Goal: Transaction & Acquisition: Book appointment/travel/reservation

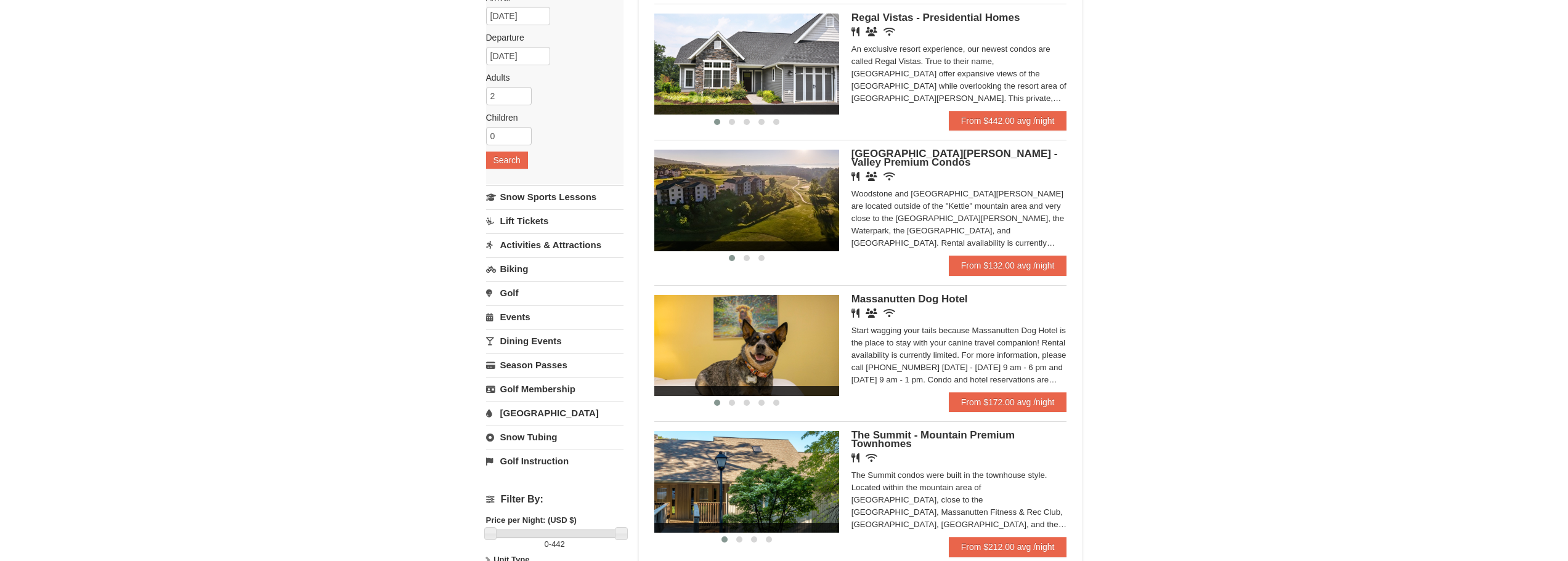
scroll to position [123, 0]
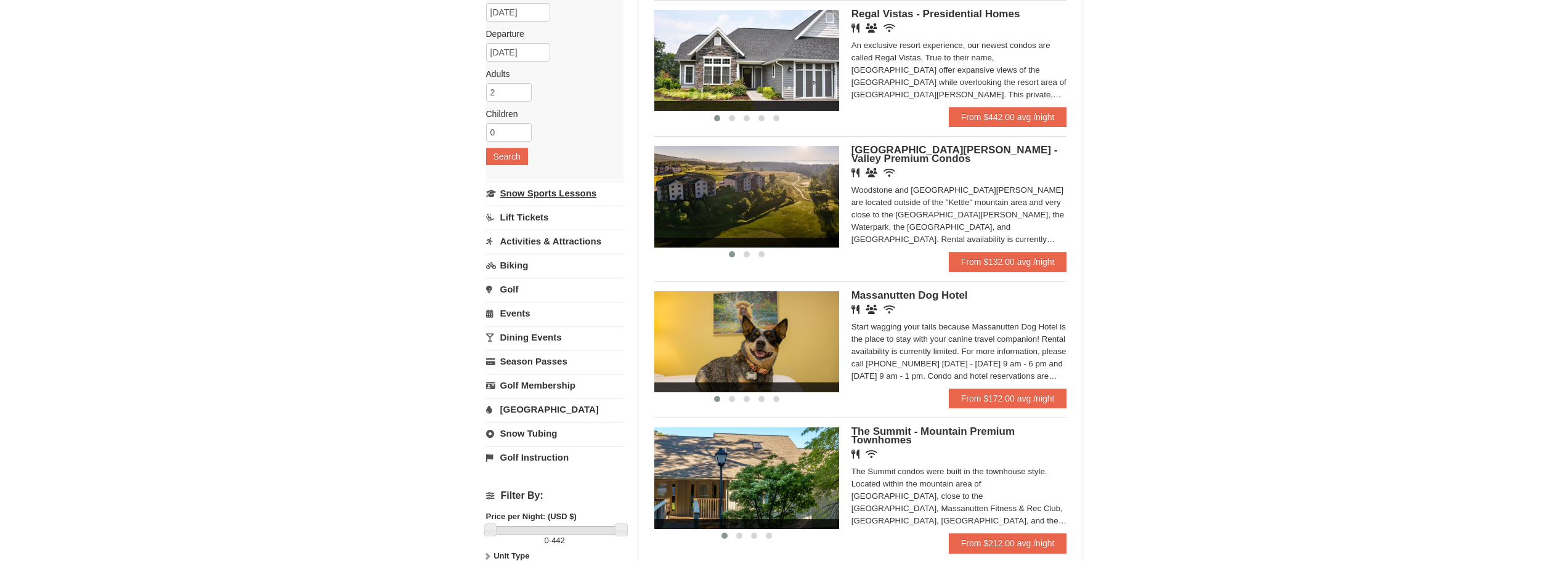
click at [539, 199] on link "Snow Sports Lessons" at bounding box center [555, 193] width 137 height 23
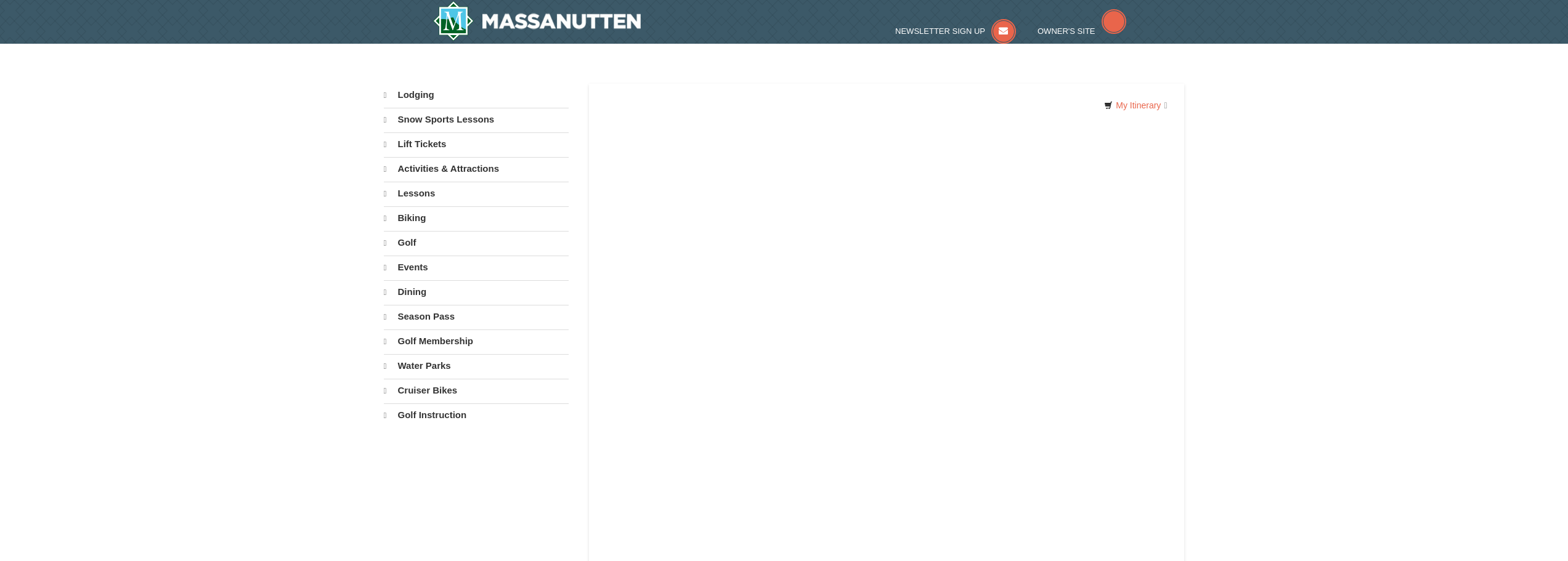
select select "10"
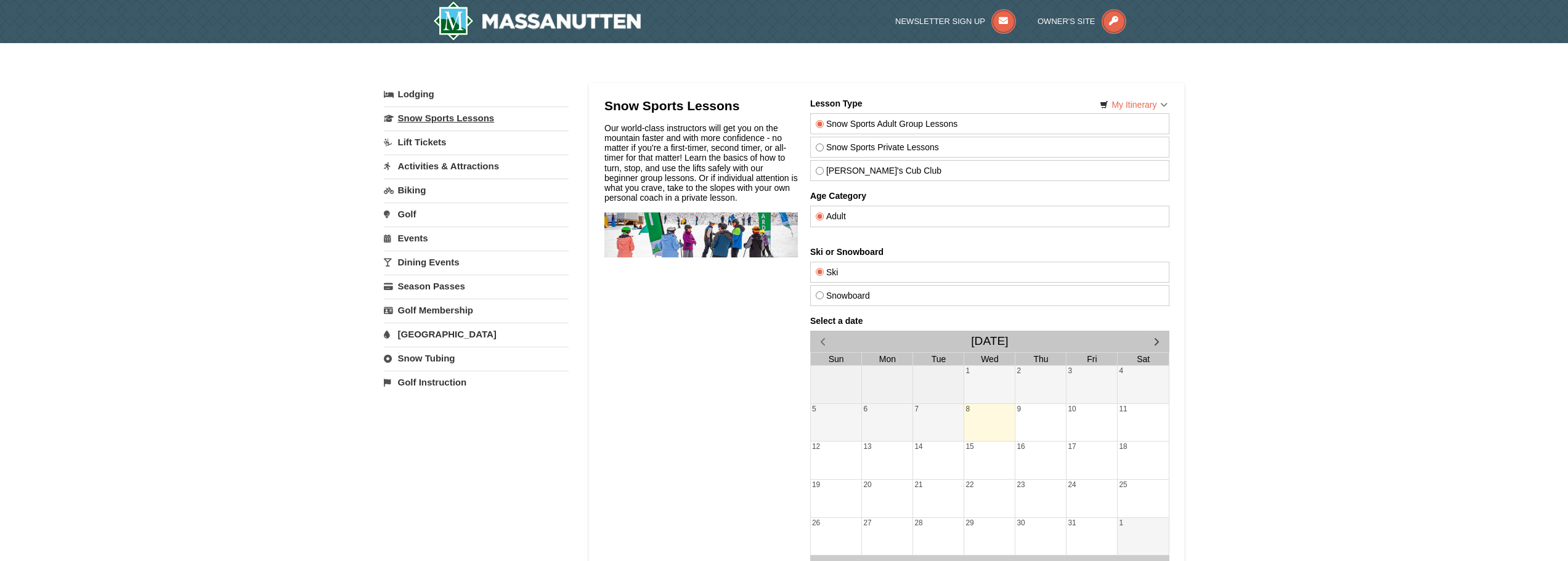
click at [415, 121] on link "Snow Sports Lessons" at bounding box center [476, 118] width 185 height 23
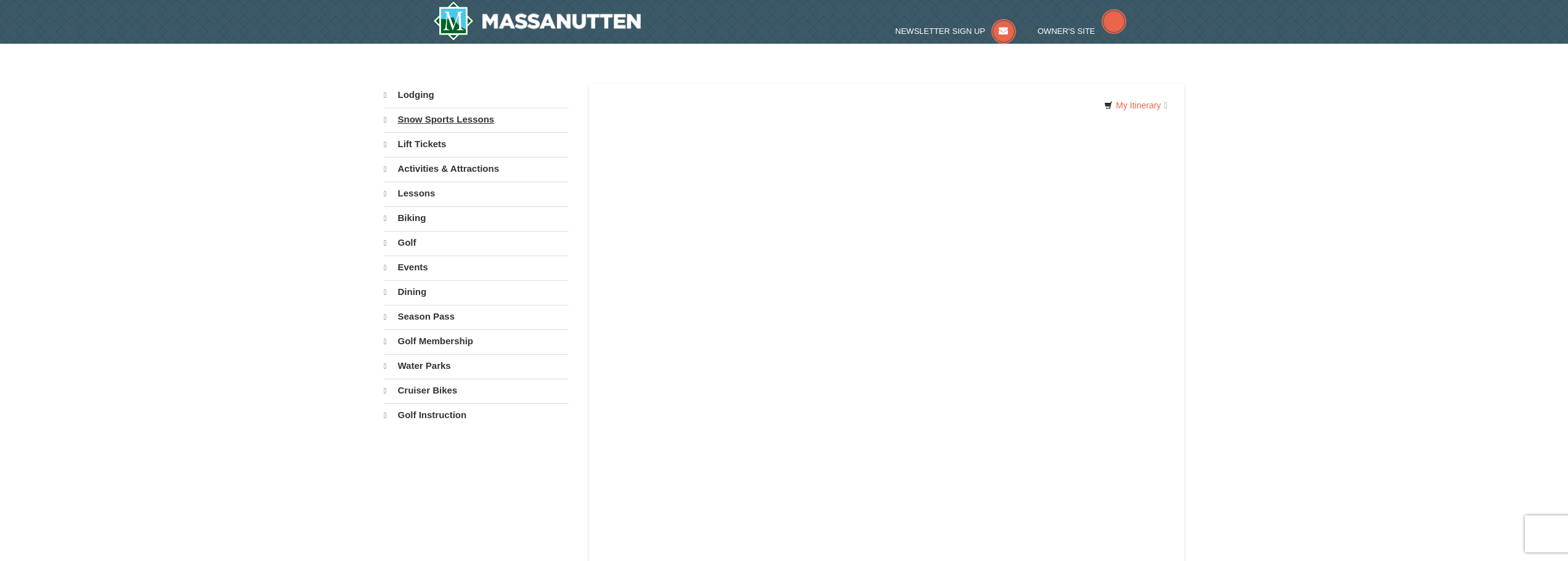
select select "10"
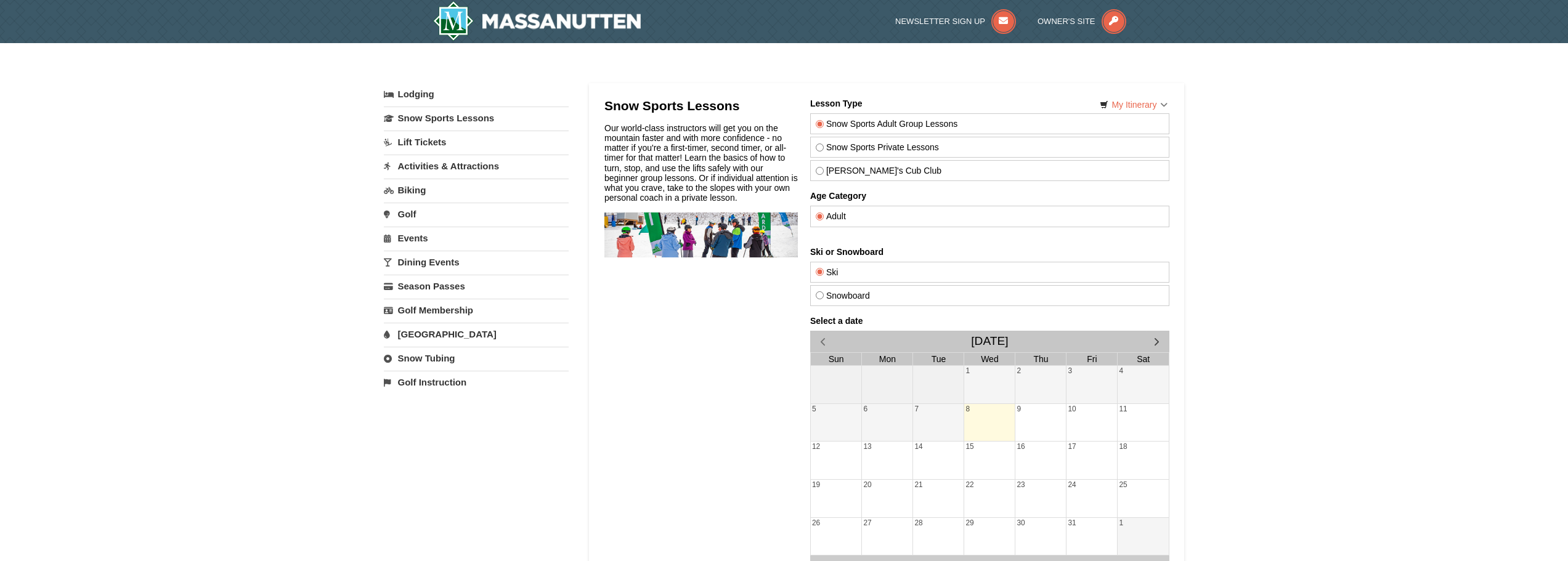
click at [415, 142] on link "Lift Tickets" at bounding box center [476, 142] width 185 height 23
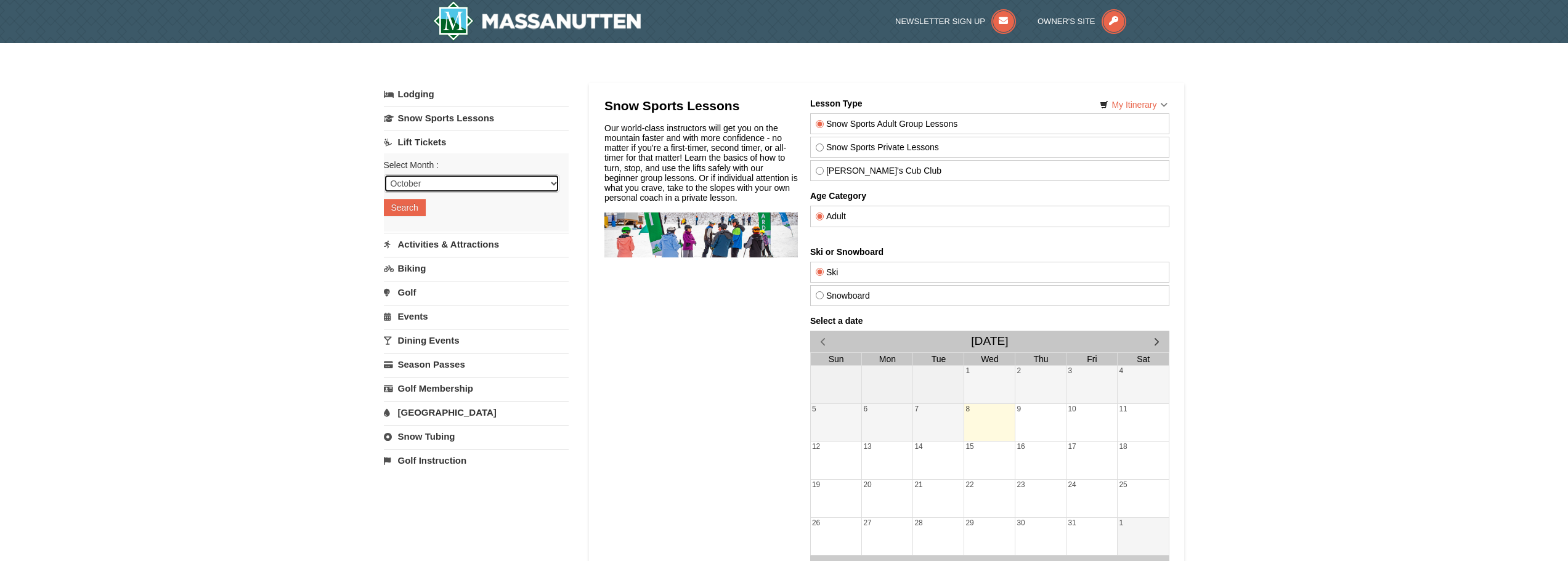
click at [417, 174] on select "October November December January February March April May June July August Sep…" at bounding box center [471, 183] width 176 height 18
select select "11"
click at [384, 174] on select "October November December January February March April May June July August Sep…" at bounding box center [471, 183] width 176 height 18
click at [404, 201] on button "Search" at bounding box center [404, 207] width 42 height 17
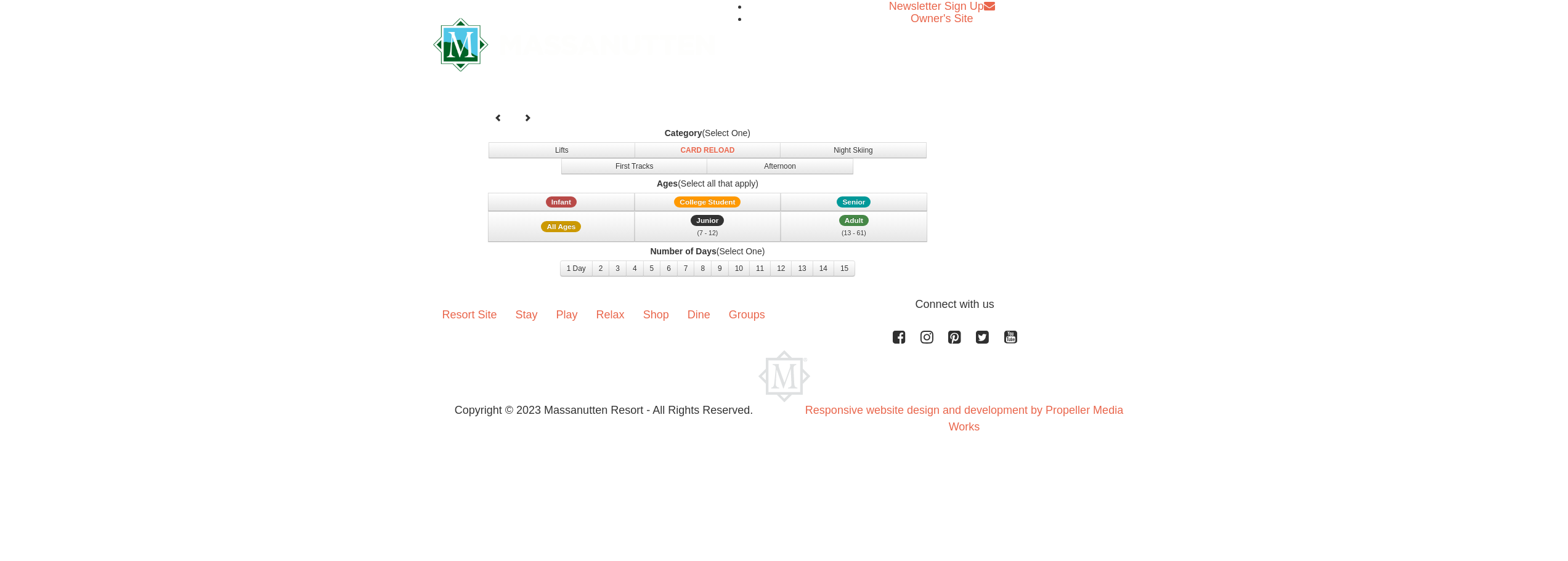
select select "11"
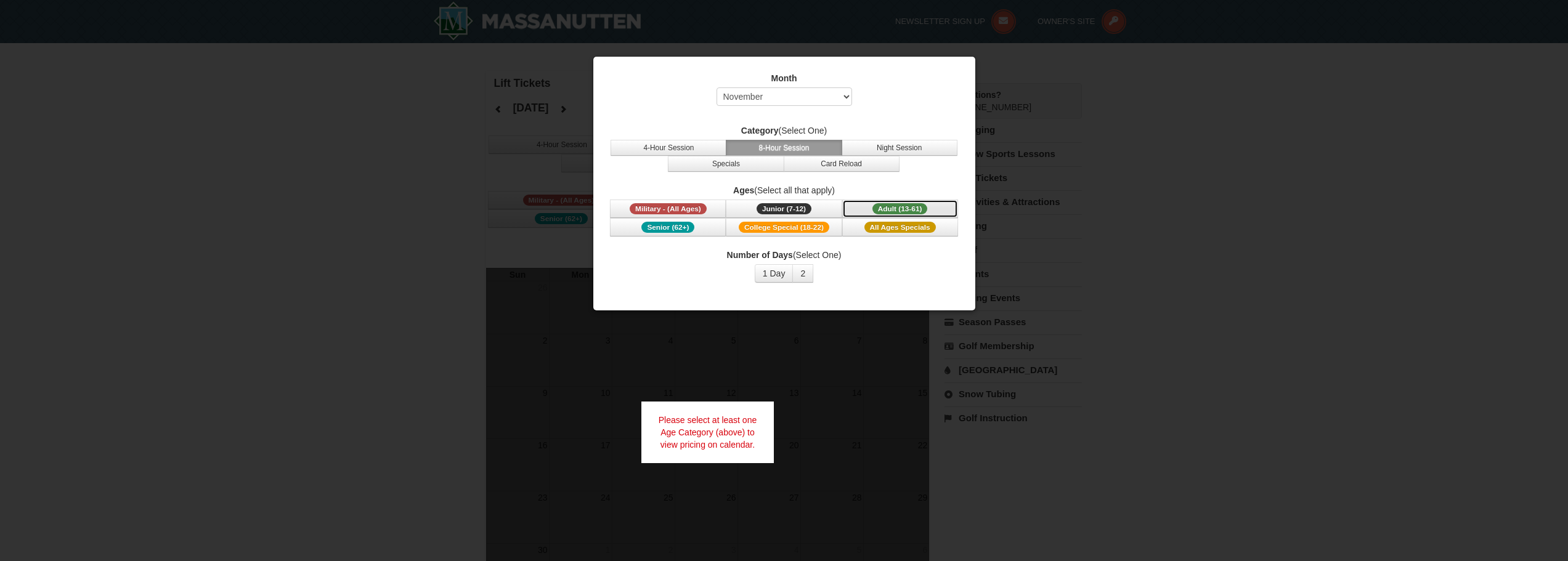
click at [890, 213] on span "Adult (13-61)" at bounding box center [900, 209] width 55 height 11
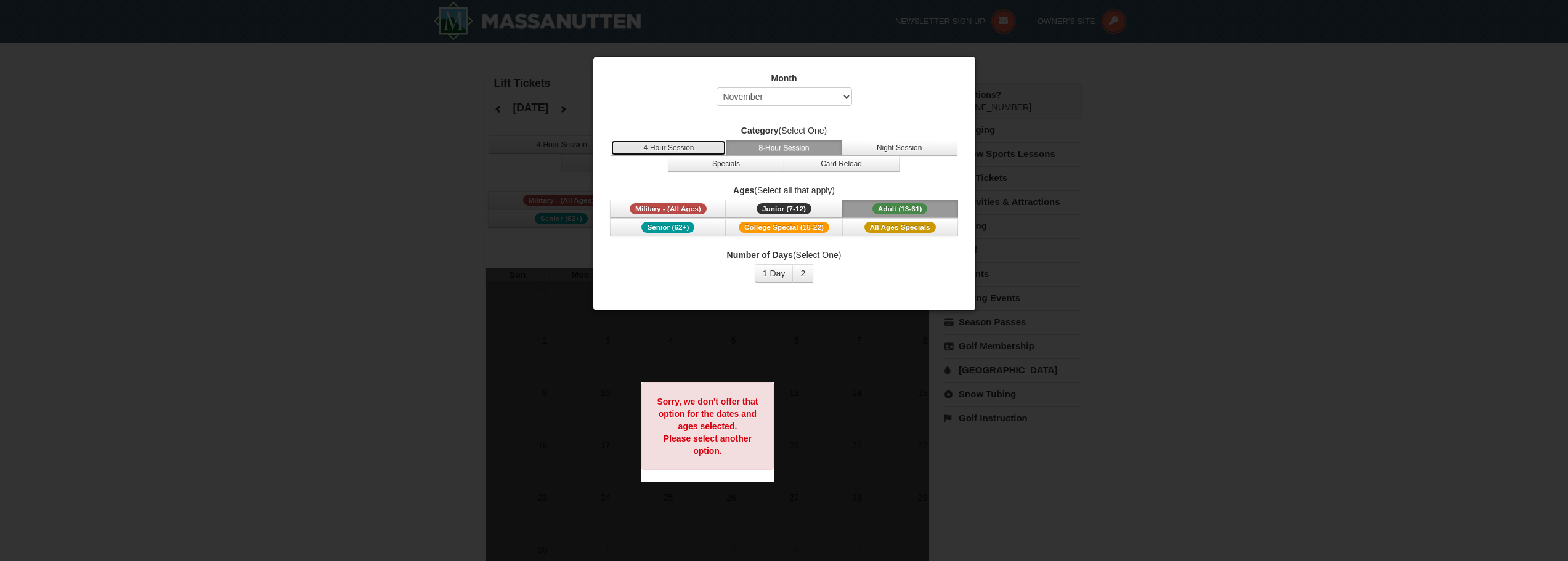
click at [697, 145] on button "4-Hour Session" at bounding box center [668, 147] width 116 height 16
click at [872, 149] on button "Night Session" at bounding box center [900, 147] width 116 height 16
click at [450, 171] on div at bounding box center [784, 280] width 1568 height 561
click at [534, 131] on div at bounding box center [784, 280] width 1568 height 561
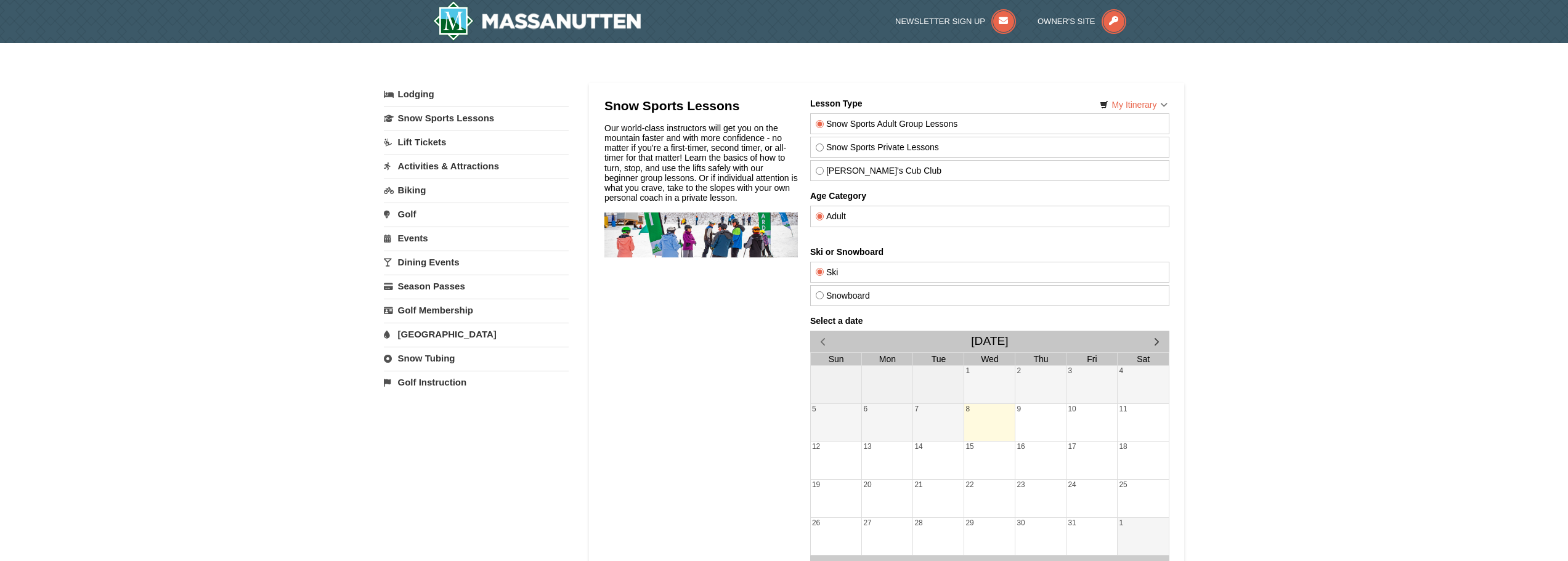
click at [418, 184] on link "Biking" at bounding box center [476, 190] width 185 height 23
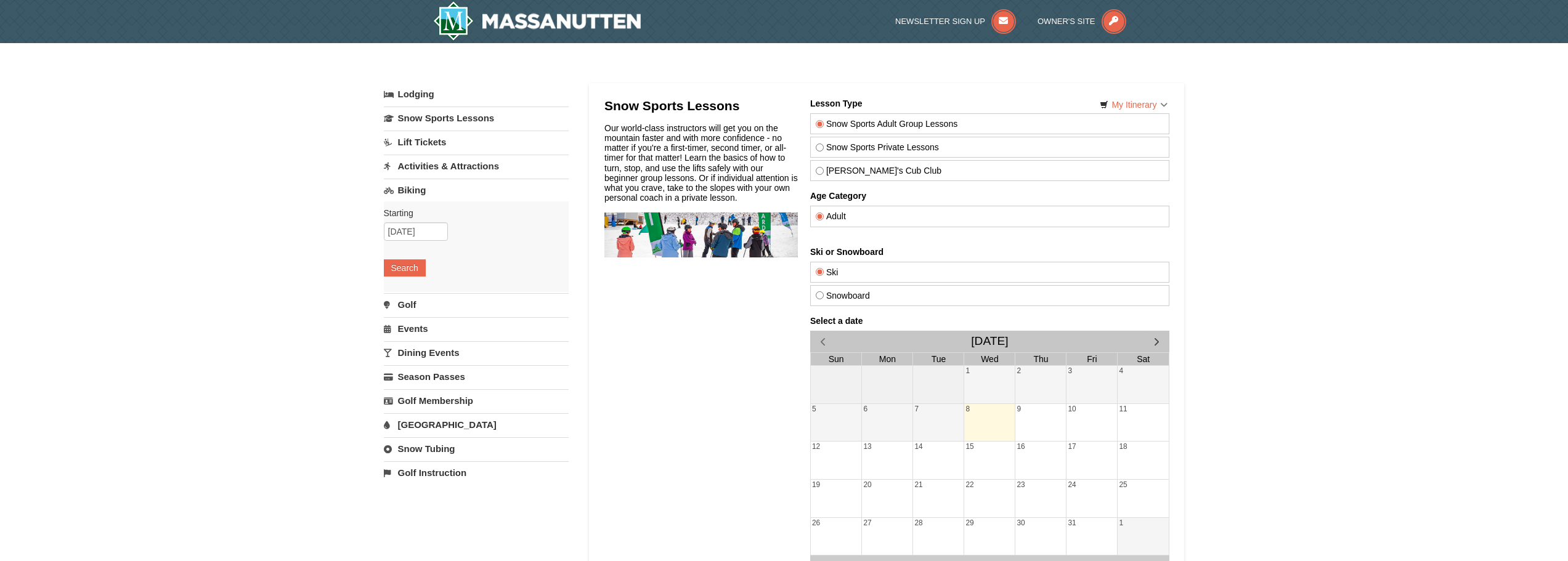
click at [423, 172] on link "Activities & Attractions" at bounding box center [476, 166] width 185 height 23
click at [413, 242] on button "Search" at bounding box center [404, 244] width 42 height 17
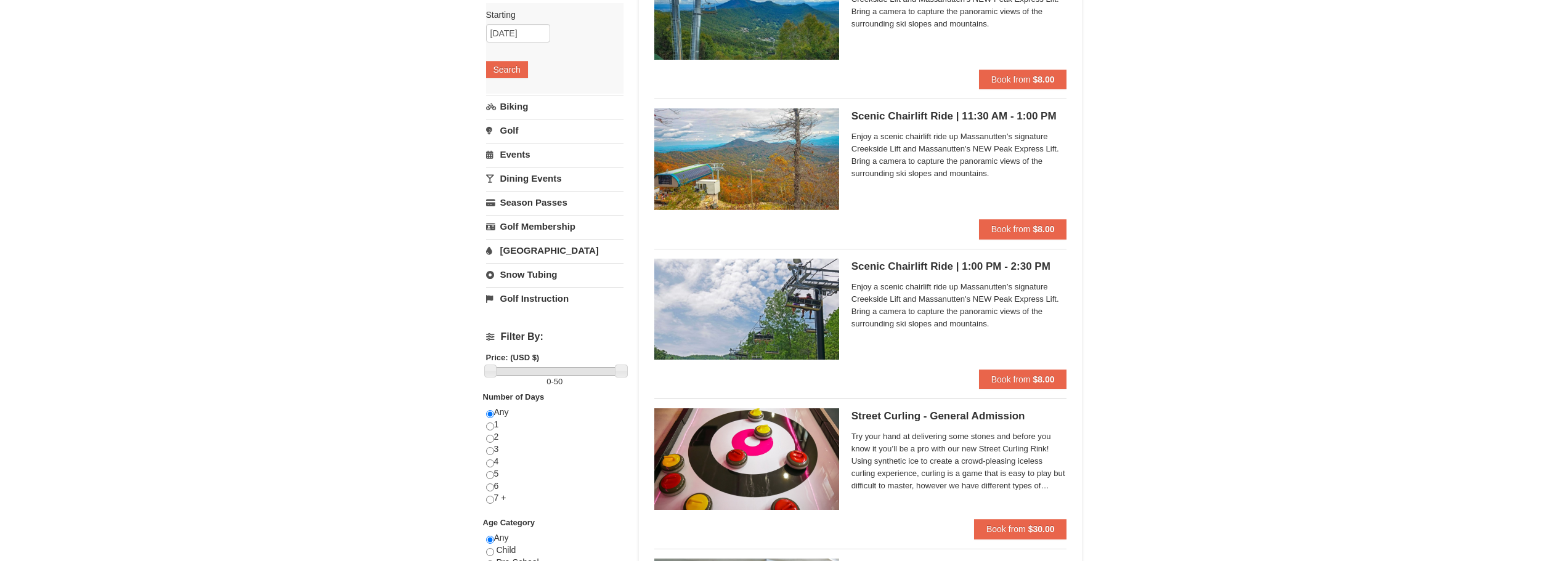
scroll to position [184, 0]
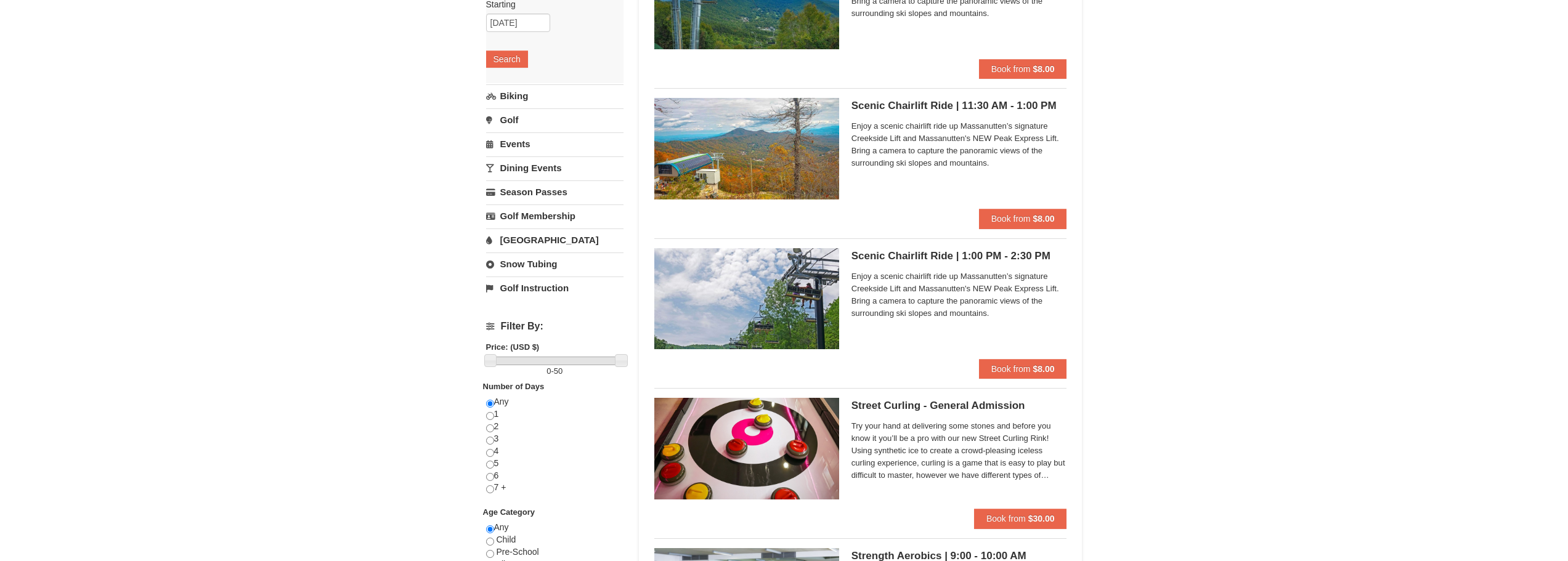
click at [524, 264] on link "Snow Tubing" at bounding box center [555, 264] width 137 height 23
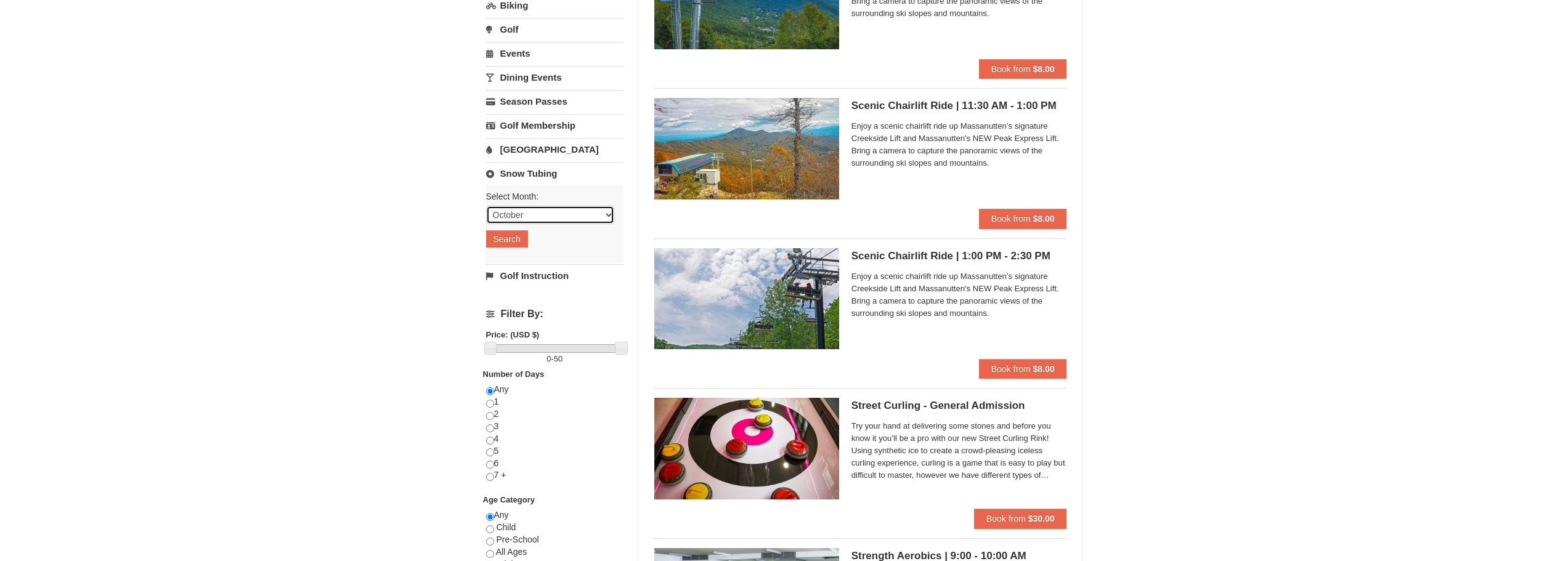
click at [519, 214] on select "October November December January February March April May June July August Sep…" at bounding box center [550, 215] width 128 height 18
select select "11"
click at [486, 206] on select "October November December January February March April May June July August Sep…" at bounding box center [550, 215] width 128 height 18
click at [508, 240] on button "Search" at bounding box center [507, 239] width 42 height 17
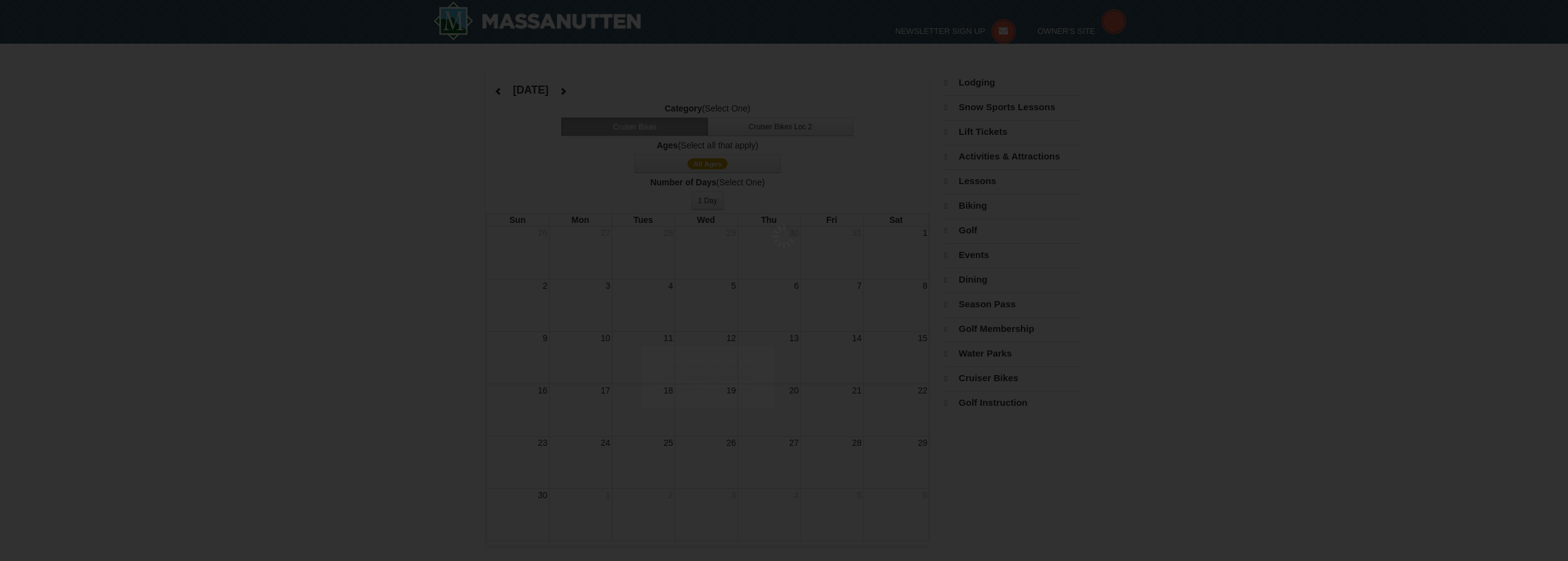
select select "11"
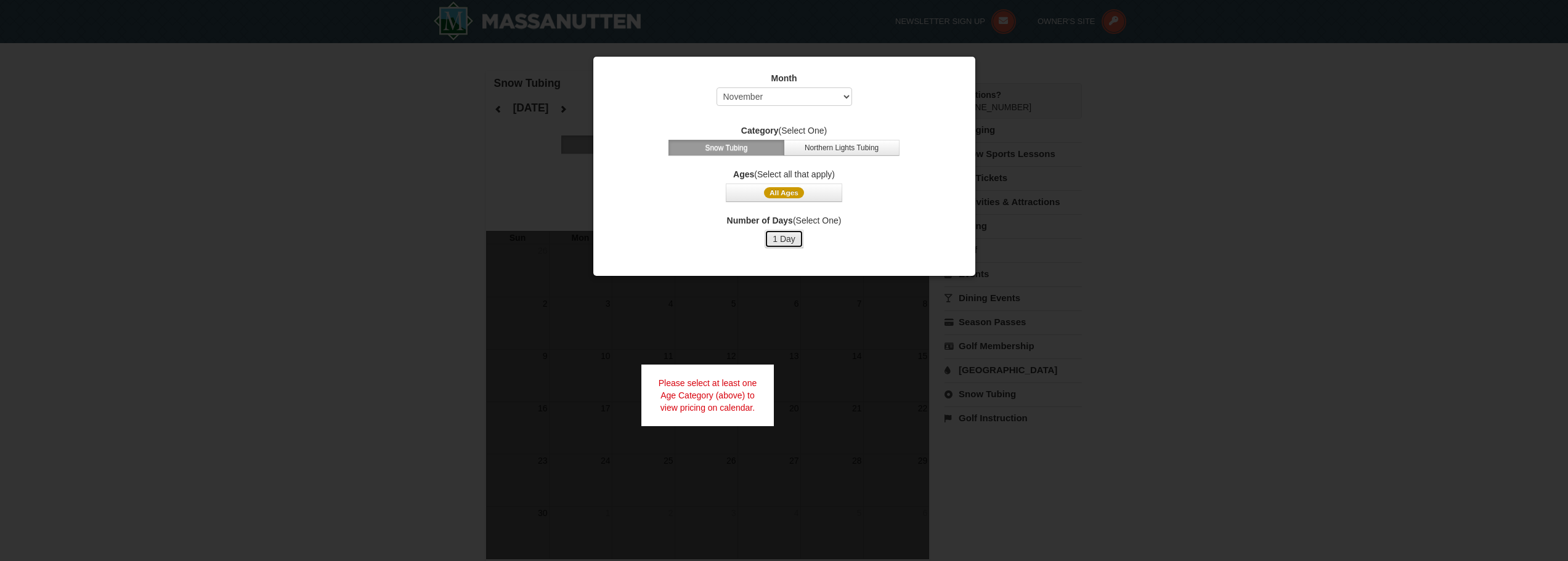
click at [781, 242] on button "1 Day" at bounding box center [784, 239] width 39 height 18
click at [795, 193] on span "All Ages" at bounding box center [784, 193] width 40 height 11
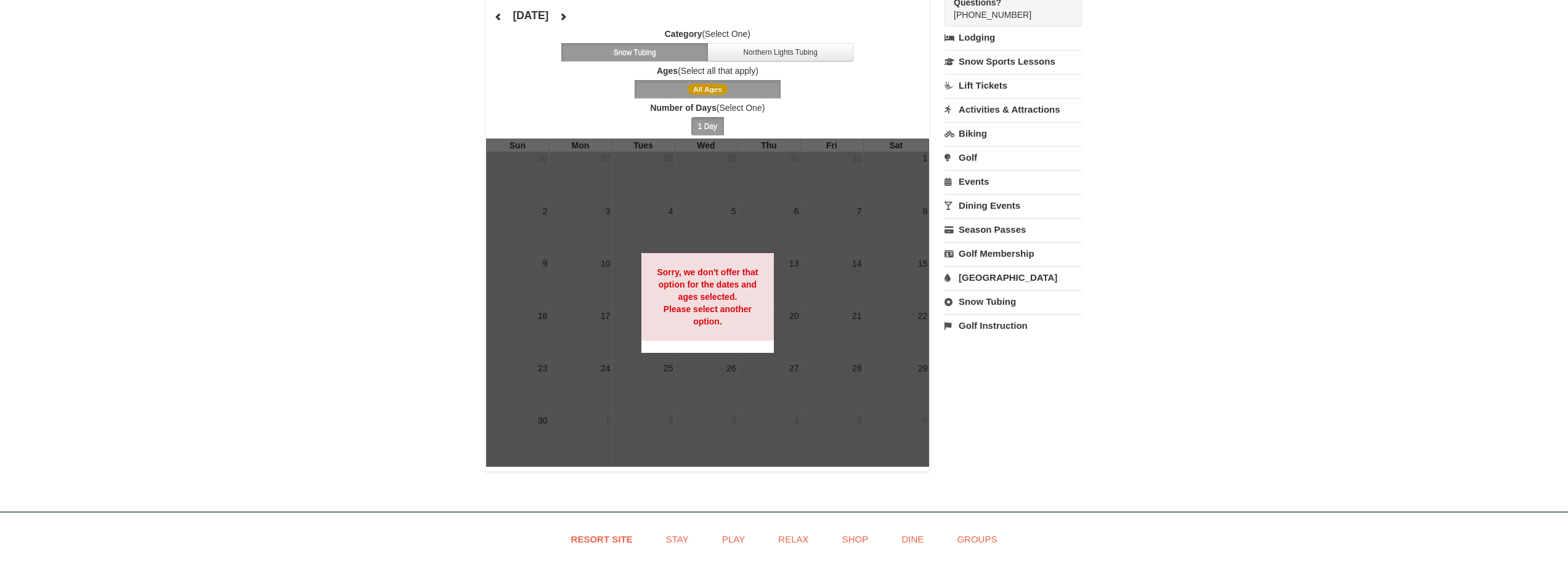
scroll to position [62, 0]
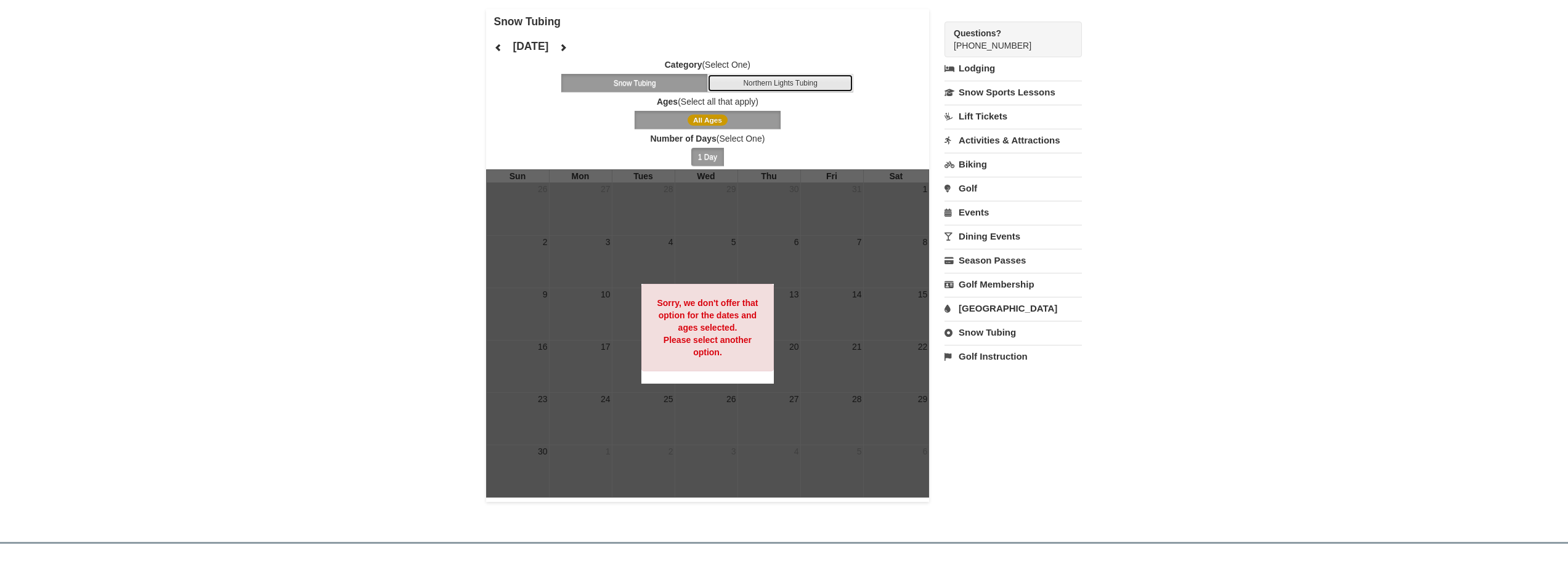
click at [745, 82] on button "Northern Lights Tubing" at bounding box center [781, 82] width 147 height 18
click at [668, 85] on button "Snow Tubing" at bounding box center [634, 82] width 147 height 18
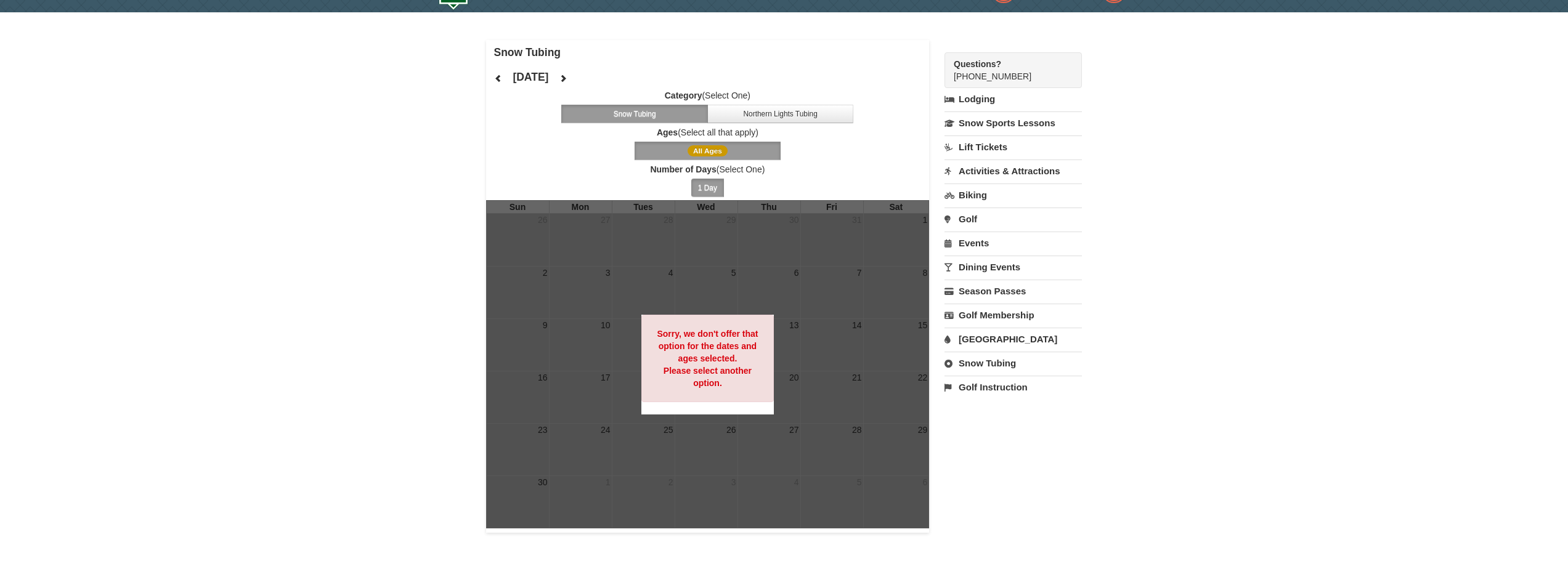
scroll to position [0, 0]
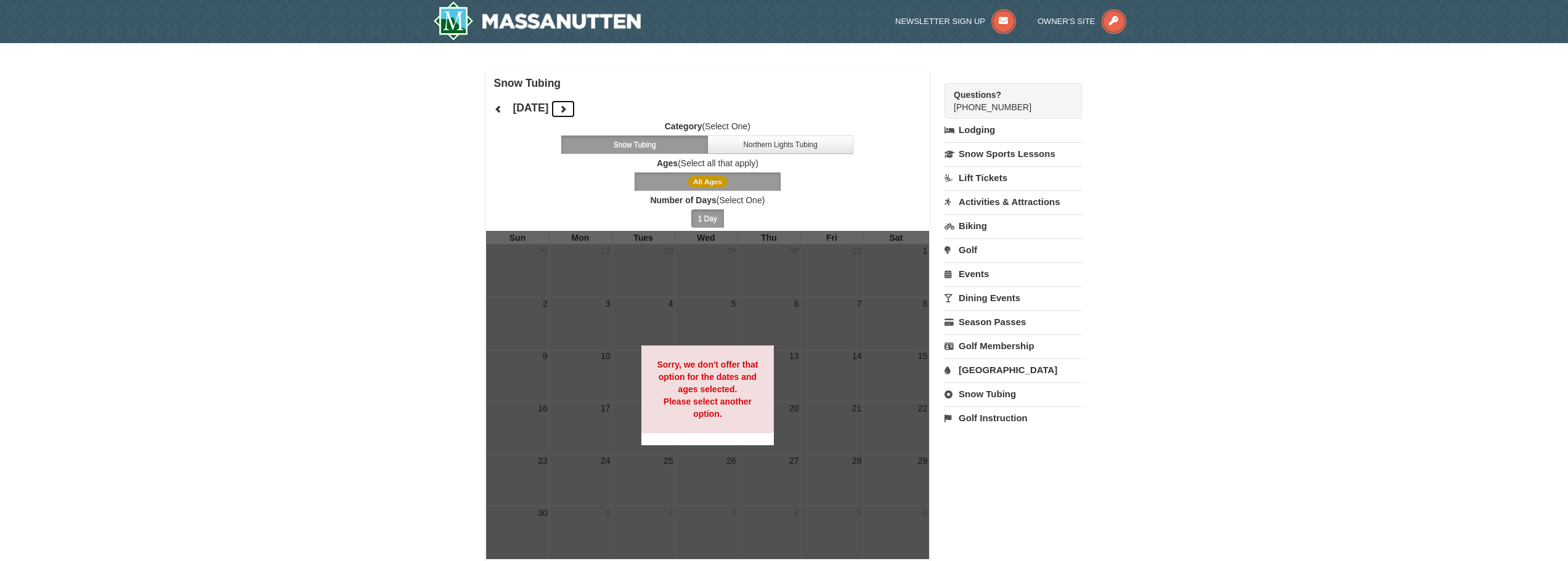
click at [568, 109] on icon at bounding box center [563, 109] width 9 height 9
click at [568, 108] on icon at bounding box center [563, 109] width 9 height 9
click at [575, 108] on button at bounding box center [563, 108] width 25 height 18
click at [568, 108] on icon at bounding box center [563, 109] width 9 height 9
click at [979, 227] on link "Biking" at bounding box center [1013, 225] width 137 height 23
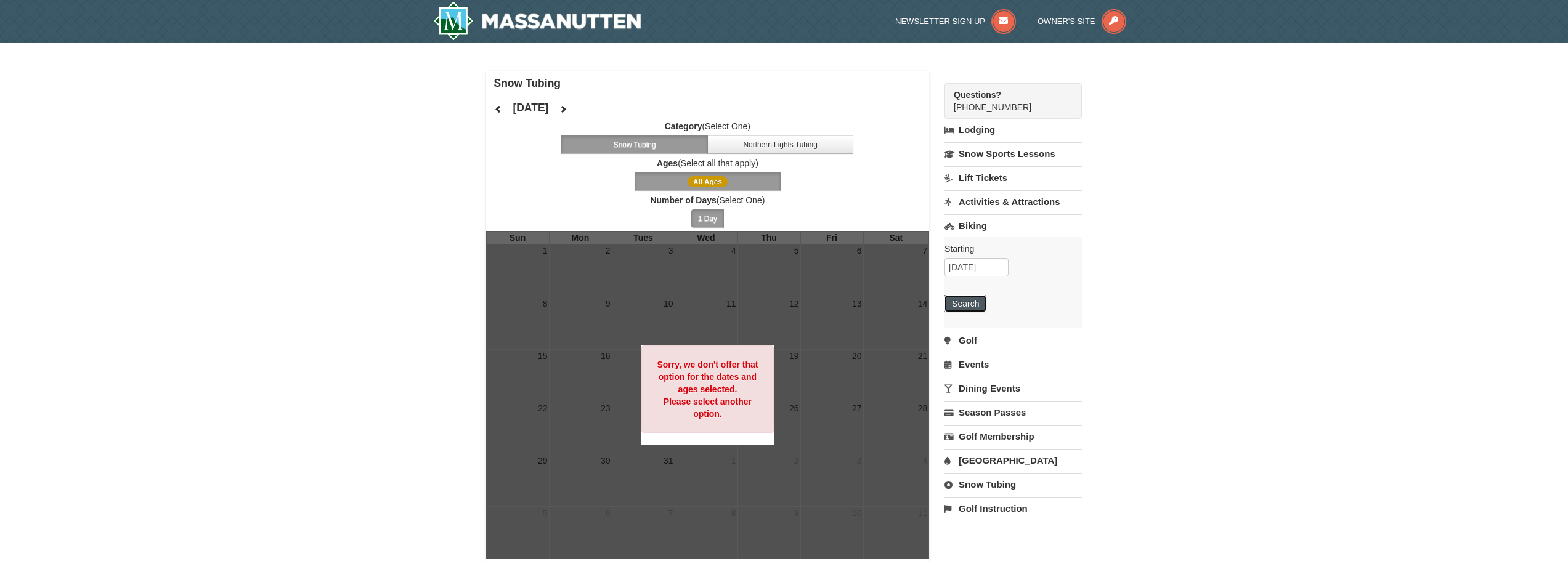
click at [968, 304] on button "Search" at bounding box center [965, 303] width 42 height 17
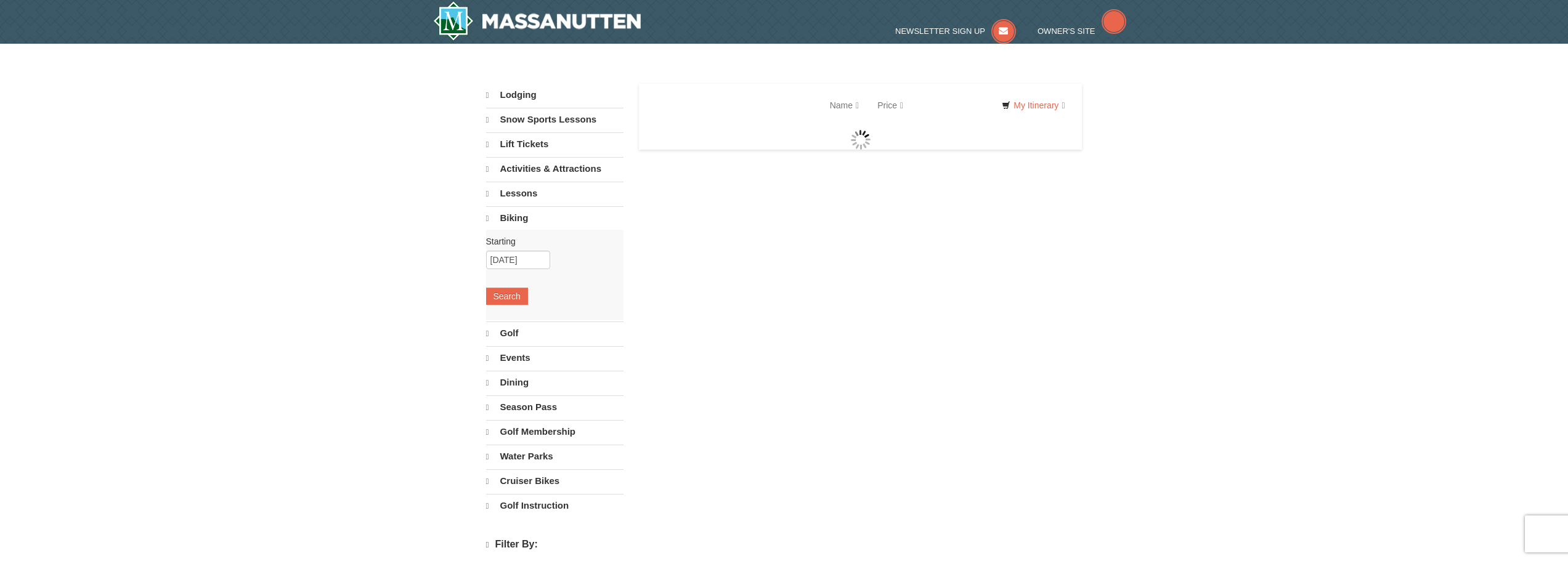
select select "10"
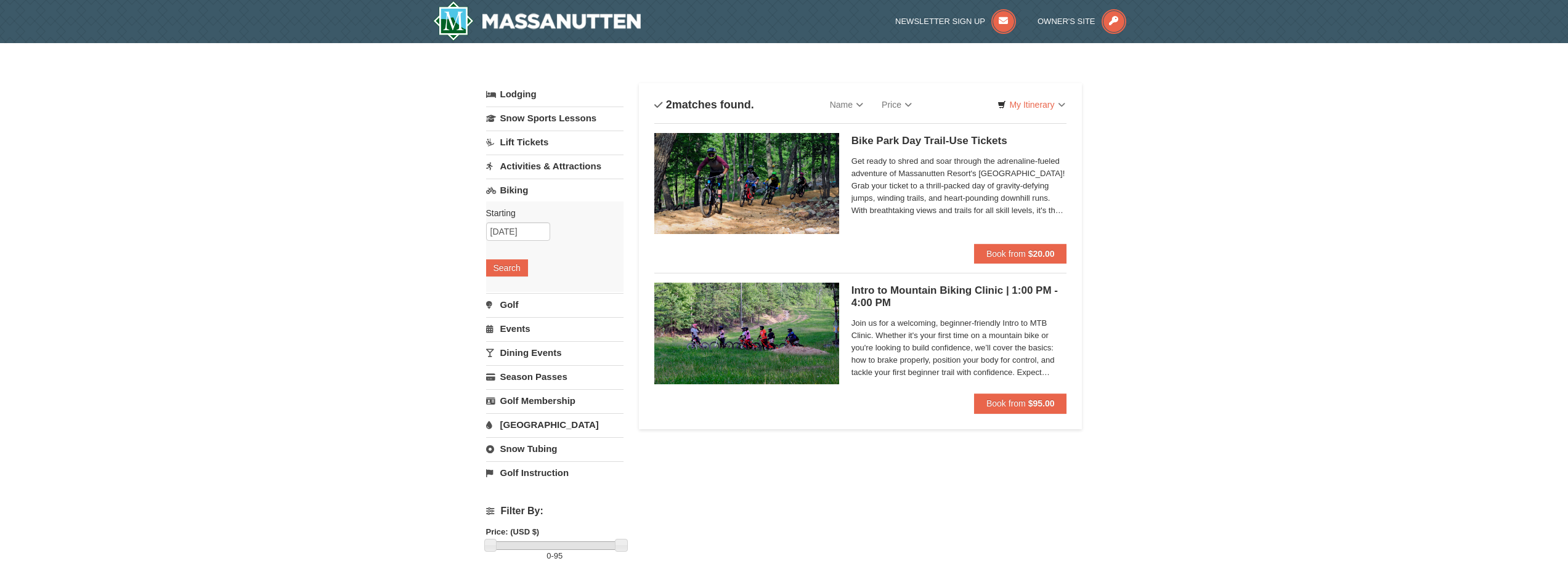
click at [556, 168] on link "Activities & Attractions" at bounding box center [555, 166] width 137 height 23
click at [512, 232] on div "Starting Please format dates MM/DD/YYYY Please format dates MM/DD/YYYY 10/08/20…" at bounding box center [555, 223] width 137 height 91
click at [510, 238] on button "Search" at bounding box center [507, 244] width 42 height 17
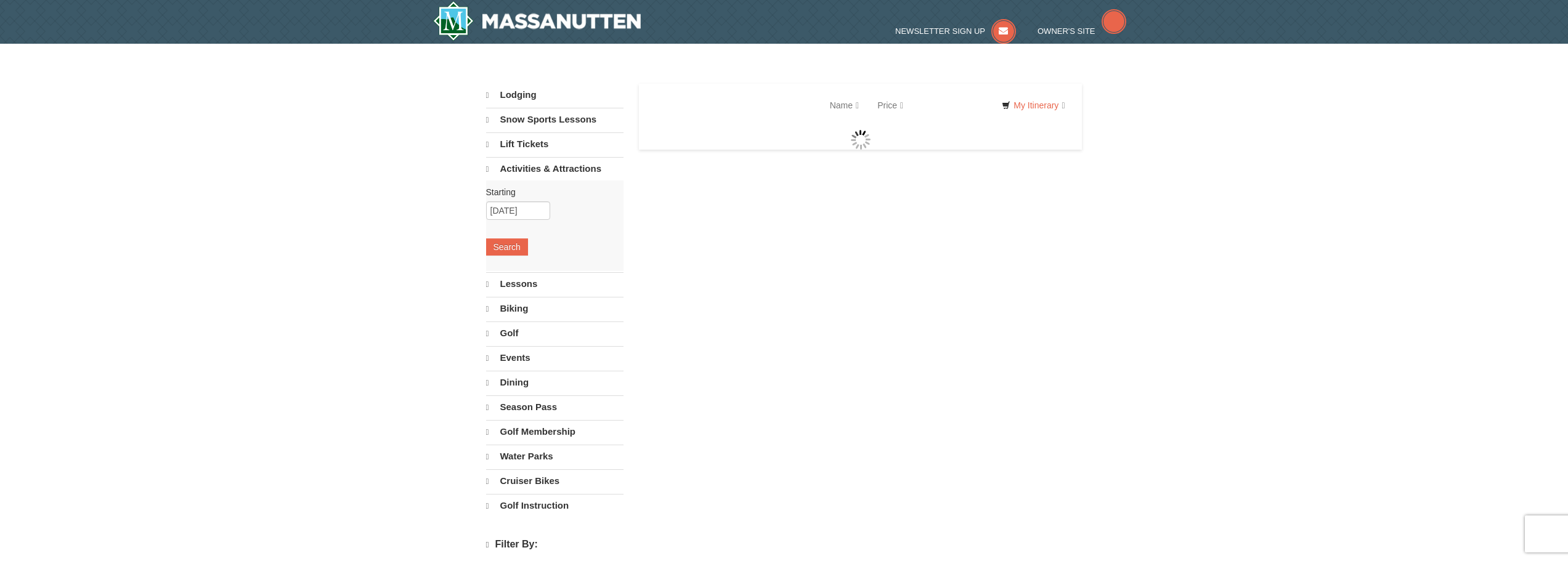
select select "10"
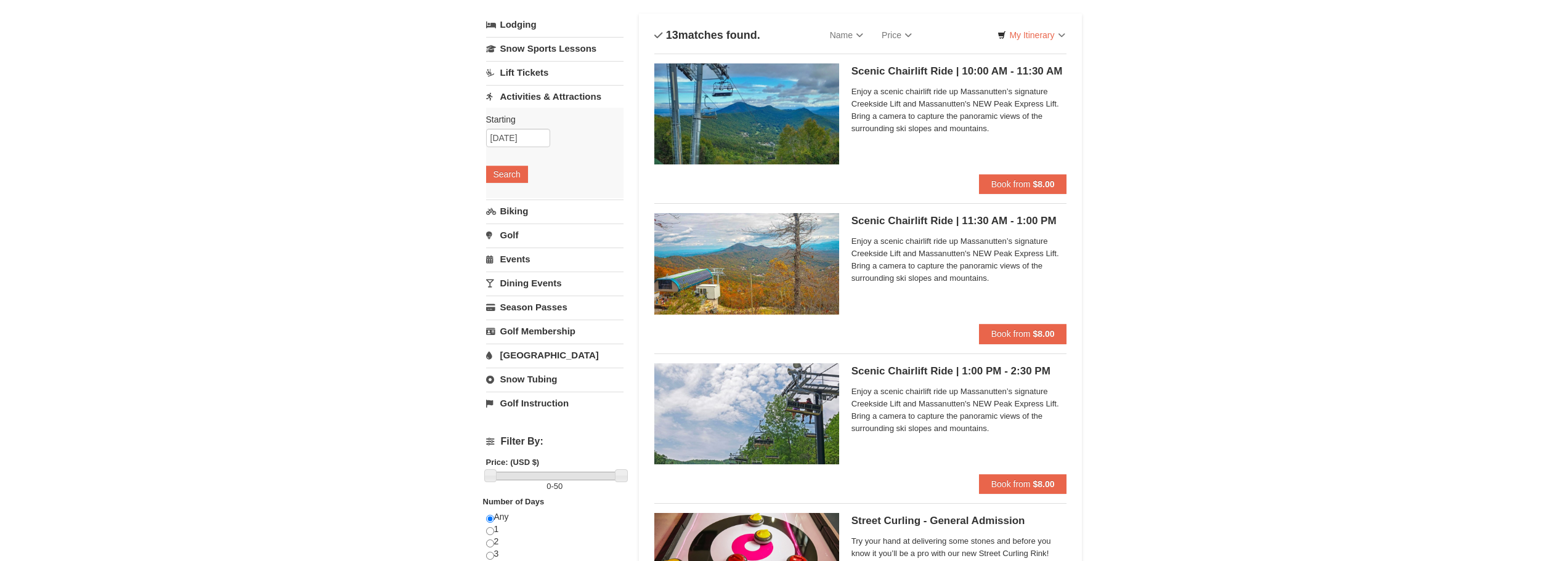
scroll to position [62, 0]
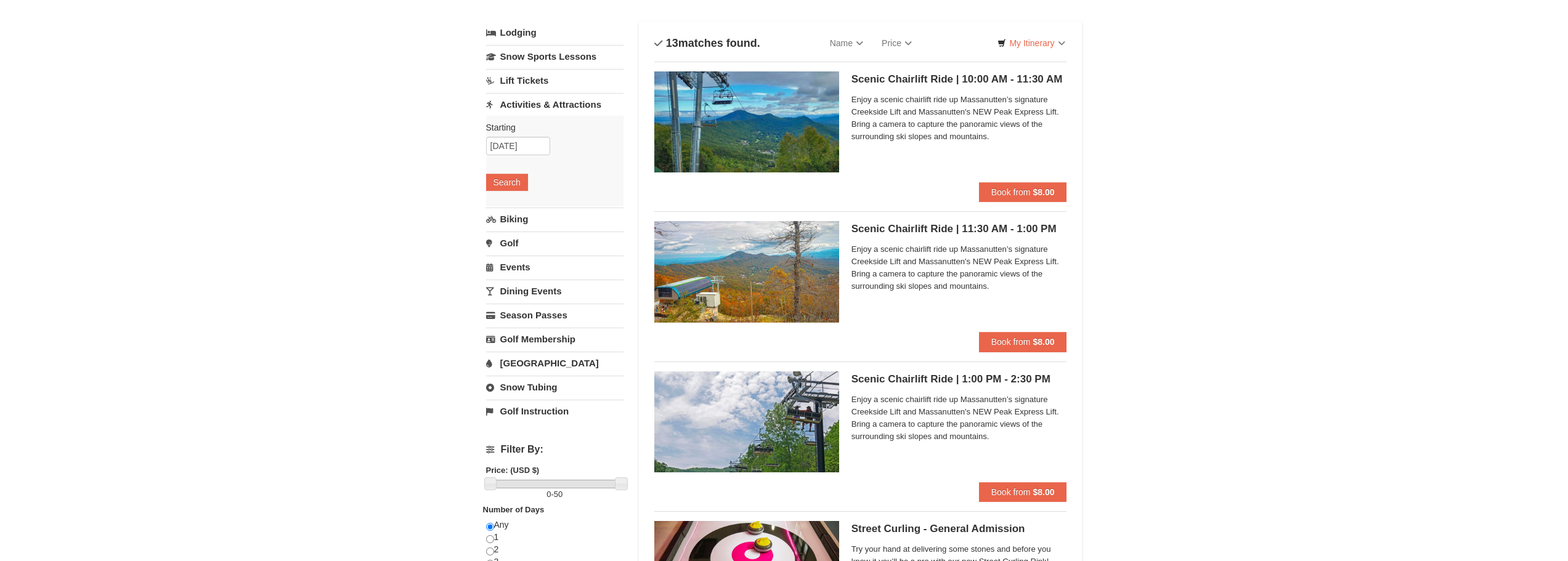
click at [530, 388] on link "Snow Tubing" at bounding box center [555, 387] width 137 height 23
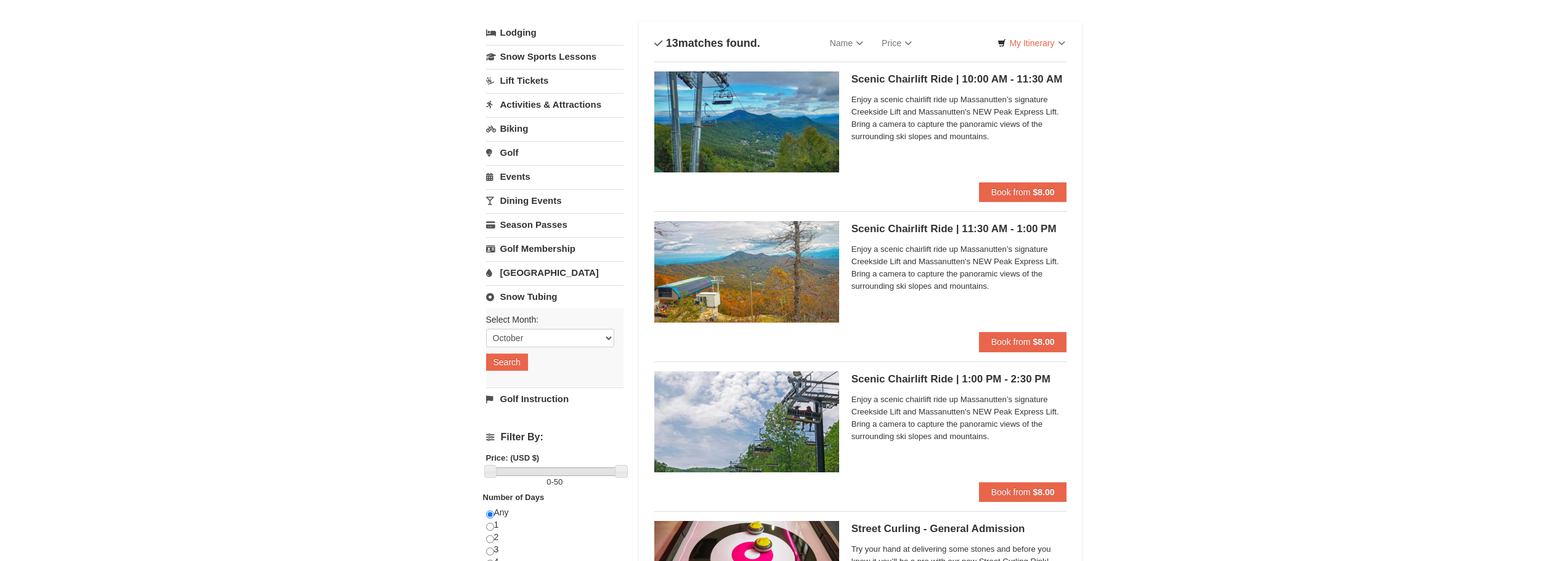
click at [530, 264] on link "[GEOGRAPHIC_DATA]" at bounding box center [555, 273] width 137 height 23
click at [507, 348] on button "Search" at bounding box center [507, 350] width 42 height 17
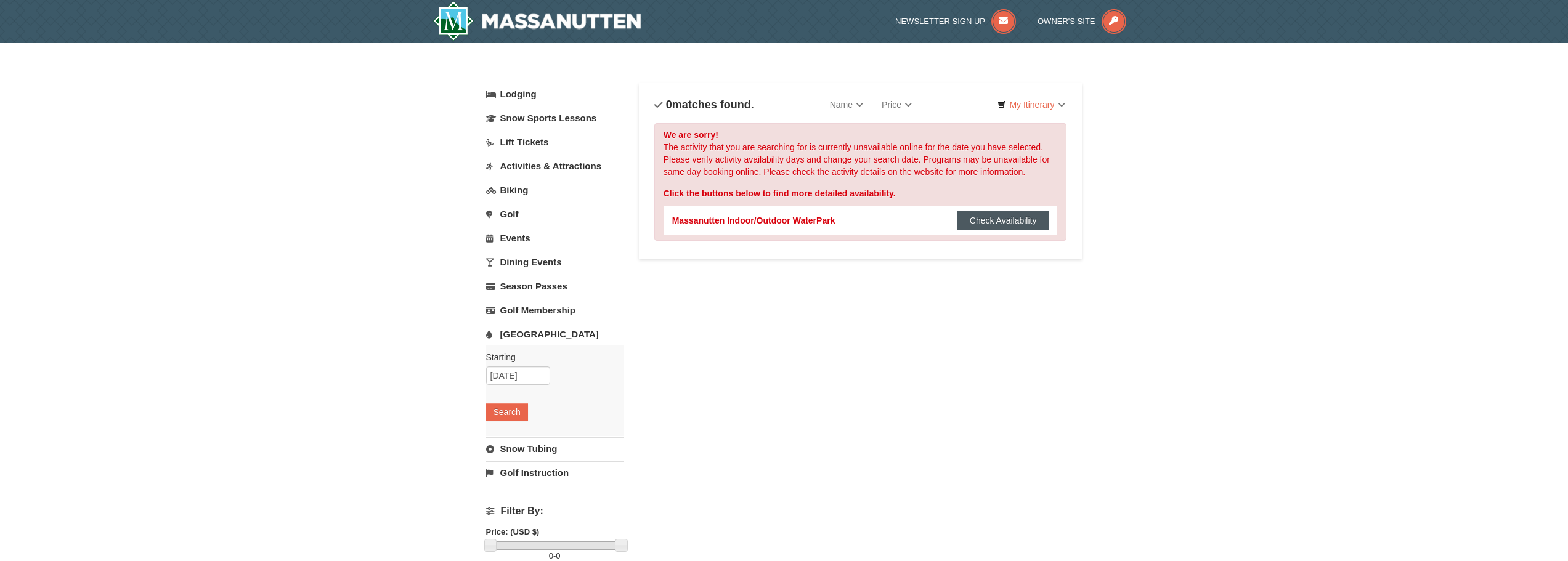
click at [993, 213] on button "Check Availability" at bounding box center [1004, 220] width 92 height 20
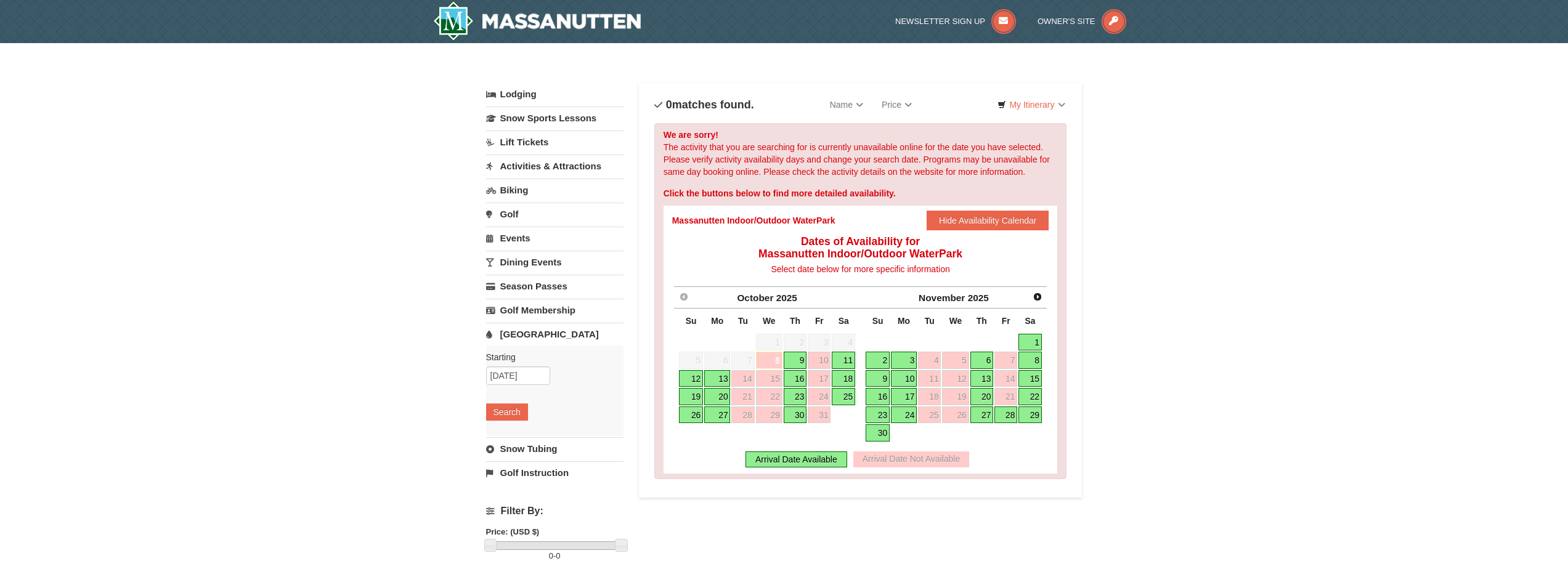
click at [980, 383] on link "13" at bounding box center [981, 378] width 23 height 17
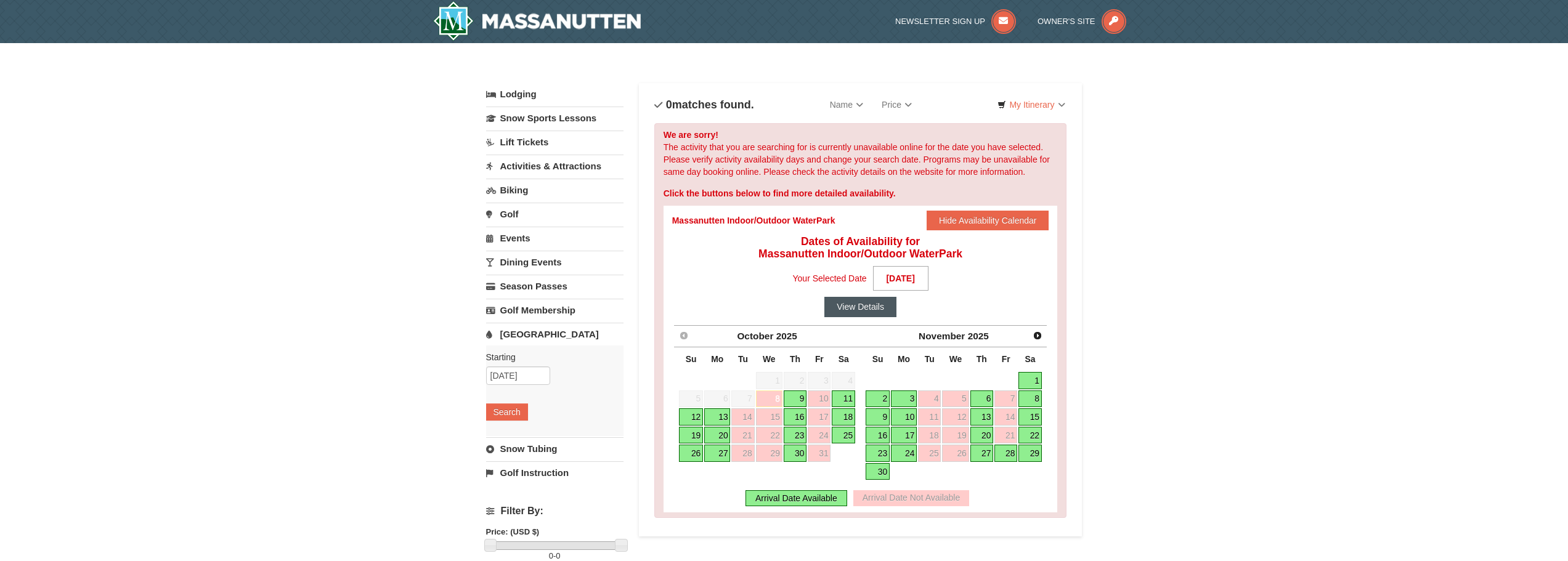
click at [881, 303] on button "View Details" at bounding box center [861, 306] width 72 height 20
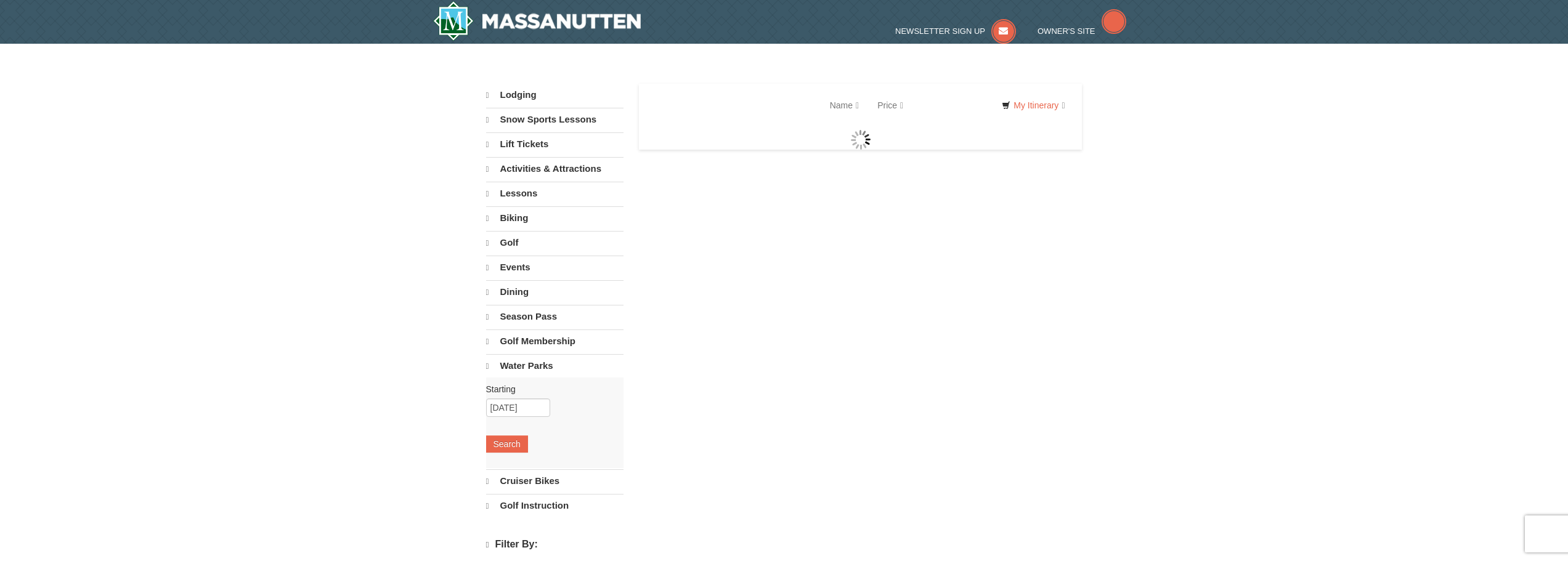
select select "10"
